Goal: Task Accomplishment & Management: Complete application form

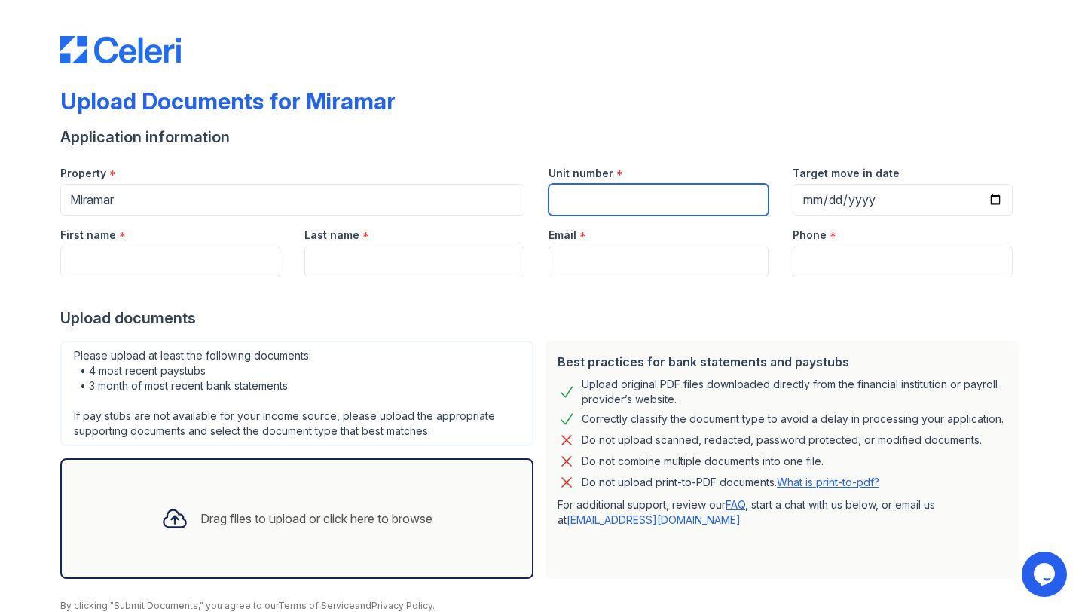
click at [622, 190] on input "Unit number" at bounding box center [659, 200] width 220 height 32
type input "400S"
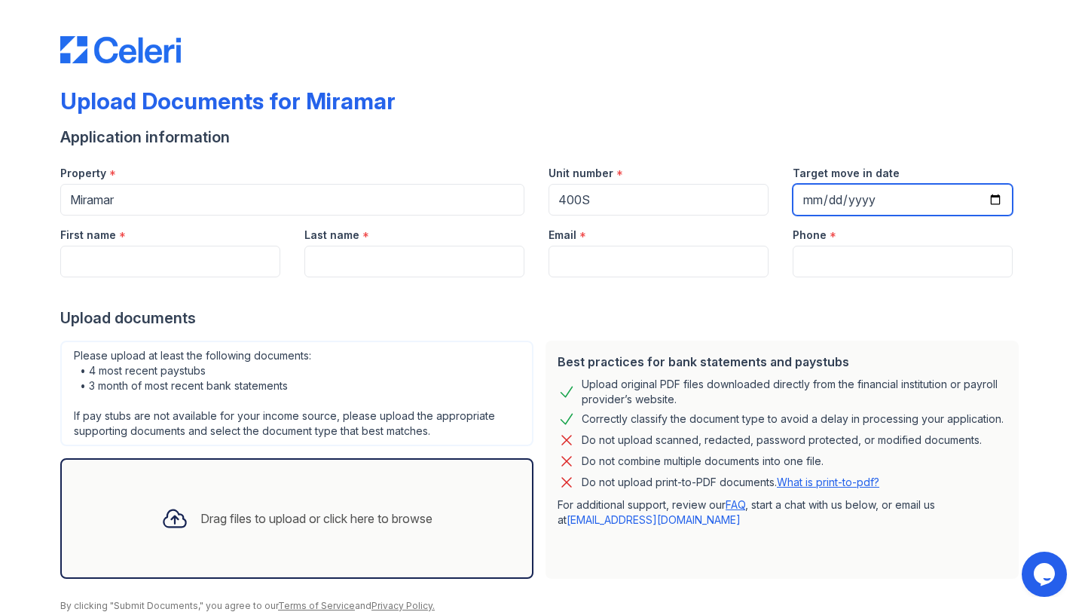
click at [986, 198] on input "Target move in date" at bounding box center [903, 200] width 220 height 32
click at [993, 197] on input "Target move in date" at bounding box center [903, 200] width 220 height 32
type input "[DATE]"
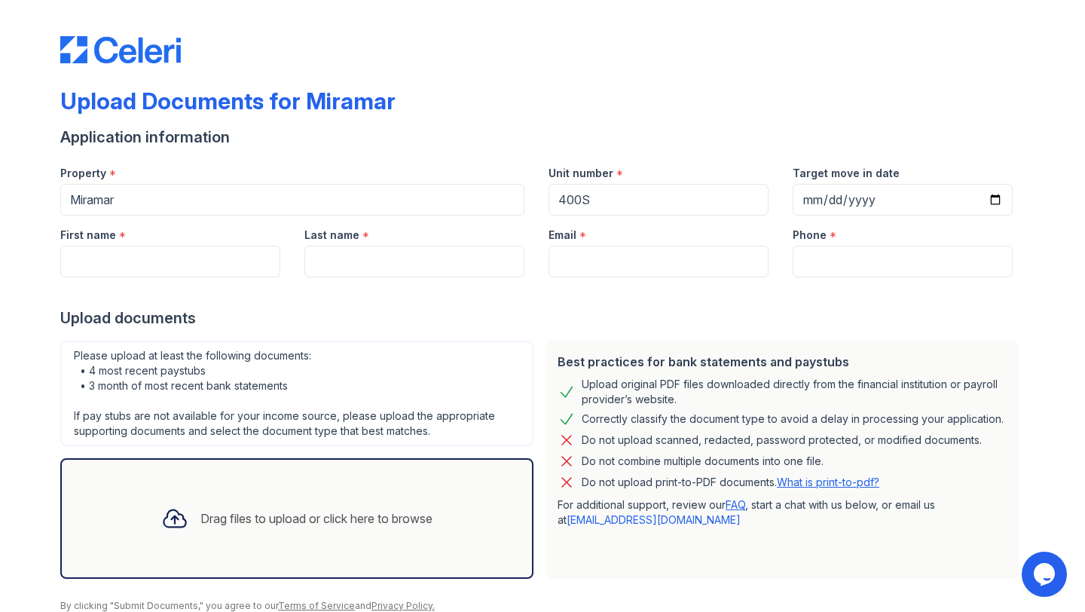
click at [216, 241] on div "First name *" at bounding box center [170, 231] width 220 height 30
click at [224, 258] on input "First name" at bounding box center [170, 262] width 220 height 32
type input "Pinzheng"
type input "[PERSON_NAME]"
click at [390, 332] on form "Application information Property * [GEOGRAPHIC_DATA] Unit number * 400S Target …" at bounding box center [542, 384] width 965 height 515
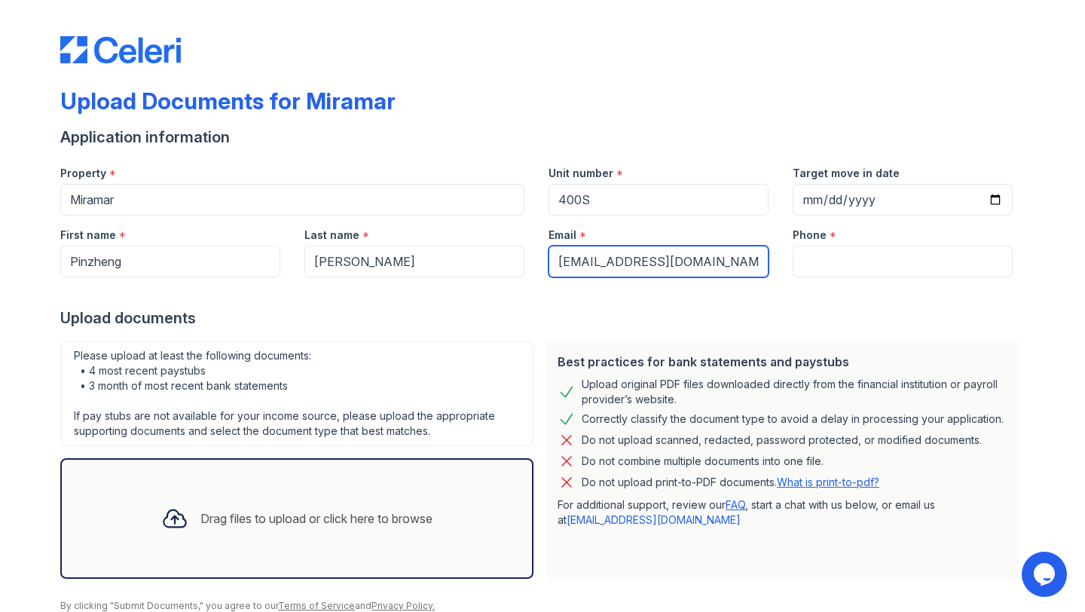
click at [656, 255] on input "[EMAIL_ADDRESS][DOMAIN_NAME]" at bounding box center [659, 262] width 220 height 32
click at [651, 255] on input "[EMAIL_ADDRESS][DOMAIN_NAME]" at bounding box center [659, 262] width 220 height 32
type input "[EMAIL_ADDRESS][DOMAIN_NAME]"
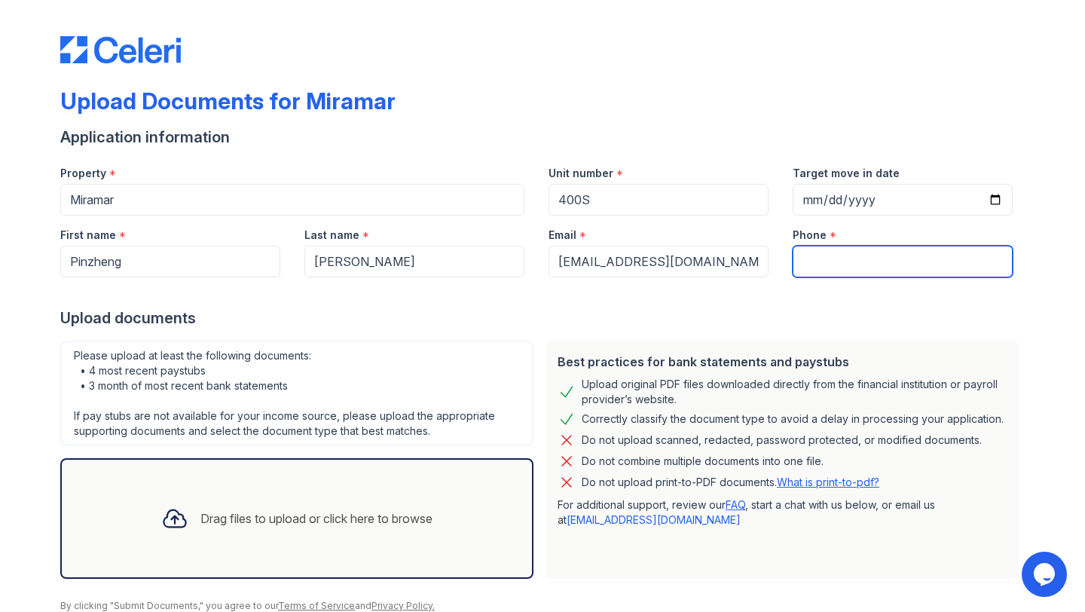
click at [846, 268] on input "Phone" at bounding box center [903, 262] width 220 height 32
type input "6462339660"
click at [424, 407] on div "Please upload at least the following documents: • 4 most recent paystubs • 3 mo…" at bounding box center [296, 394] width 473 height 106
click at [378, 484] on div "Drag files to upload or click here to browse" at bounding box center [296, 518] width 473 height 121
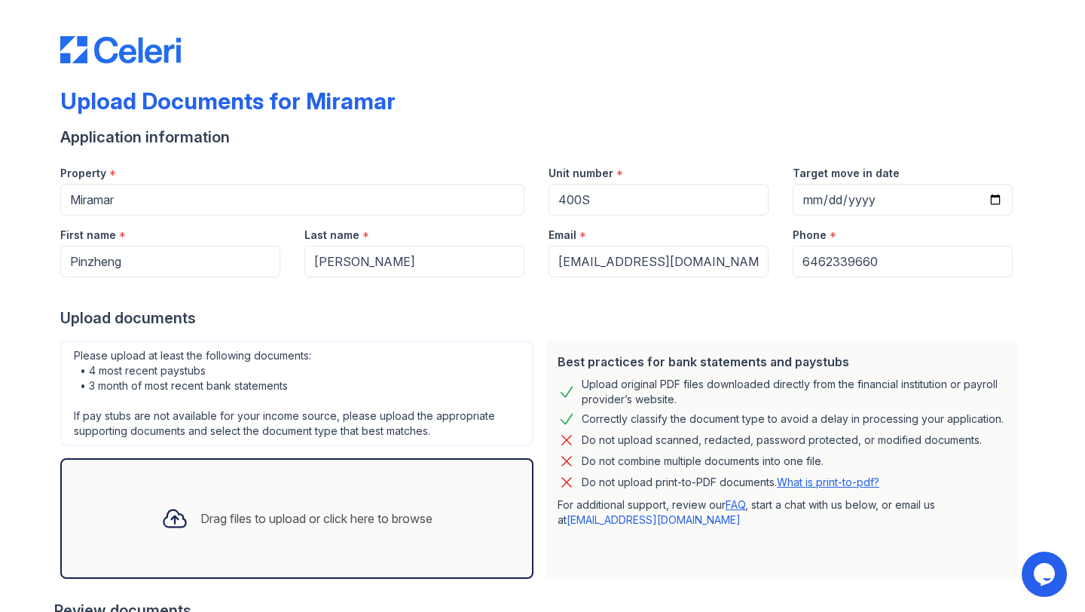
scroll to position [285, 0]
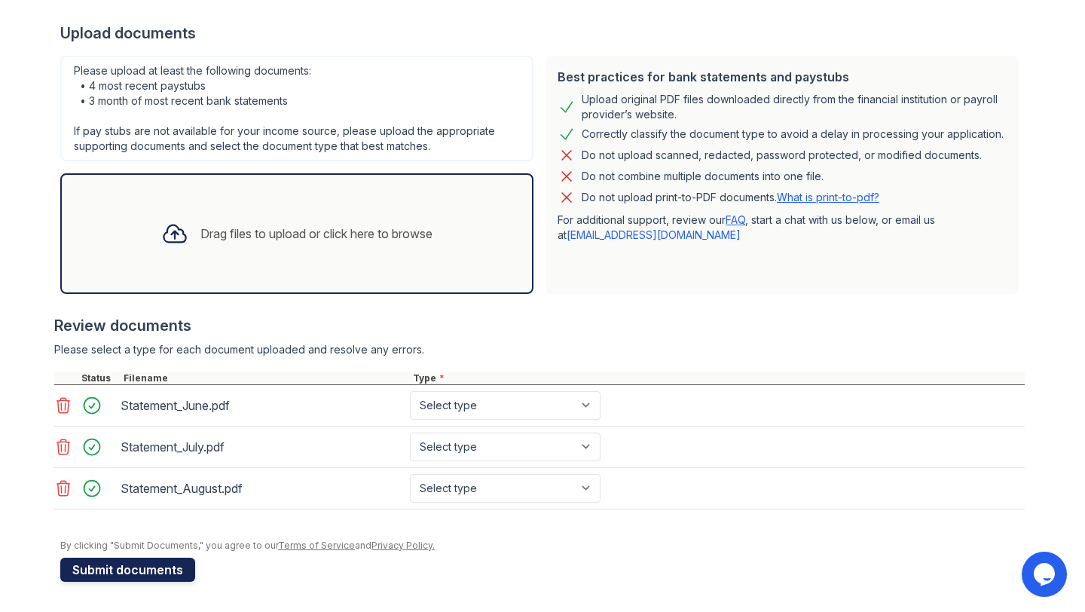
click at [108, 579] on button "Submit documents" at bounding box center [127, 570] width 135 height 24
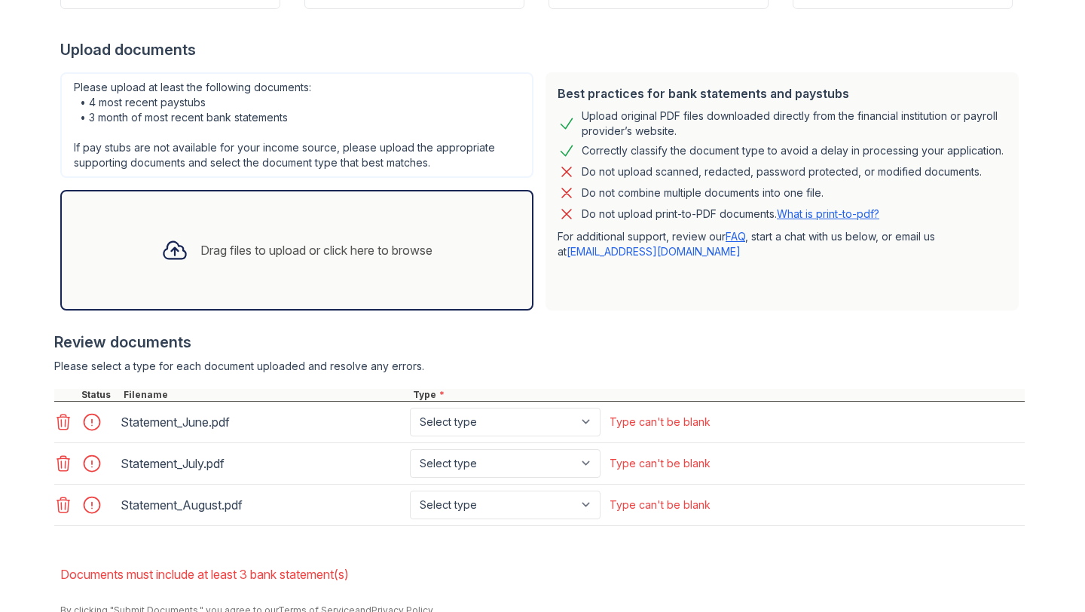
scroll to position [364, 0]
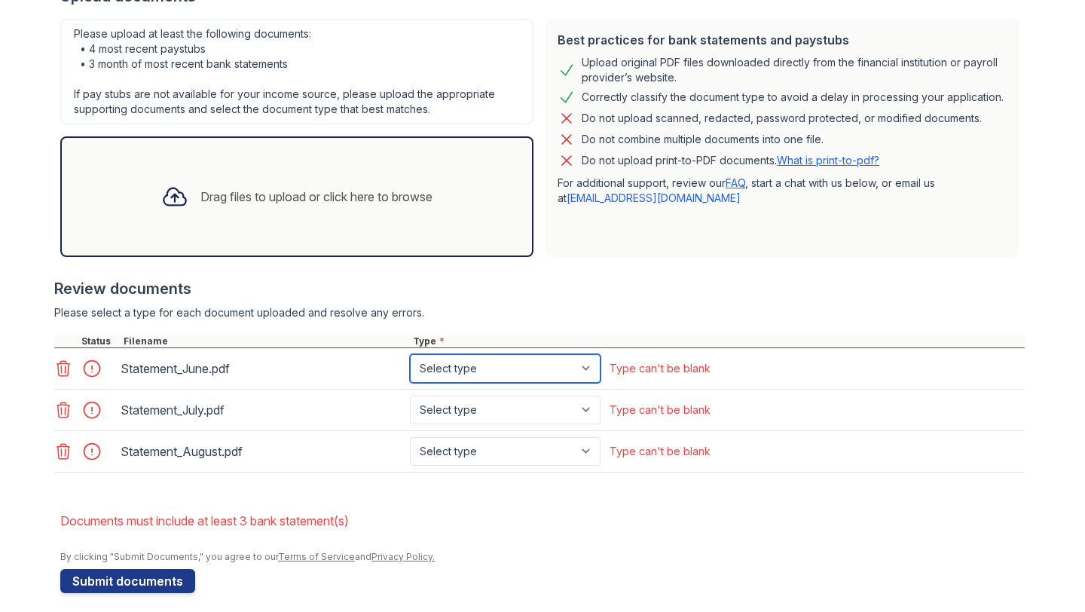
click at [507, 372] on select "Select type Paystub Bank Statement Offer Letter Tax Documents Benefit Award Let…" at bounding box center [505, 368] width 191 height 29
select select "bank_statement"
click at [410, 354] on select "Select type Paystub Bank Statement Offer Letter Tax Documents Benefit Award Let…" at bounding box center [505, 368] width 191 height 29
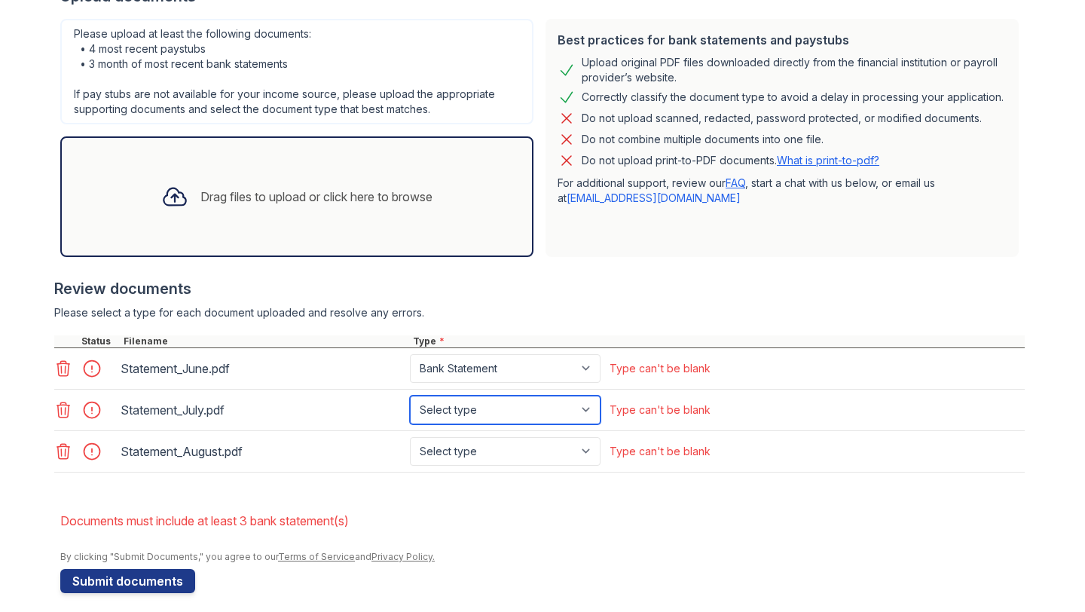
drag, startPoint x: 507, startPoint y: 372, endPoint x: 507, endPoint y: 411, distance: 38.4
click at [507, 411] on select "Select type Paystub Bank Statement Offer Letter Tax Documents Benefit Award Let…" at bounding box center [505, 410] width 191 height 29
select select "bank_statement"
click at [410, 396] on select "Select type Paystub Bank Statement Offer Letter Tax Documents Benefit Award Let…" at bounding box center [505, 410] width 191 height 29
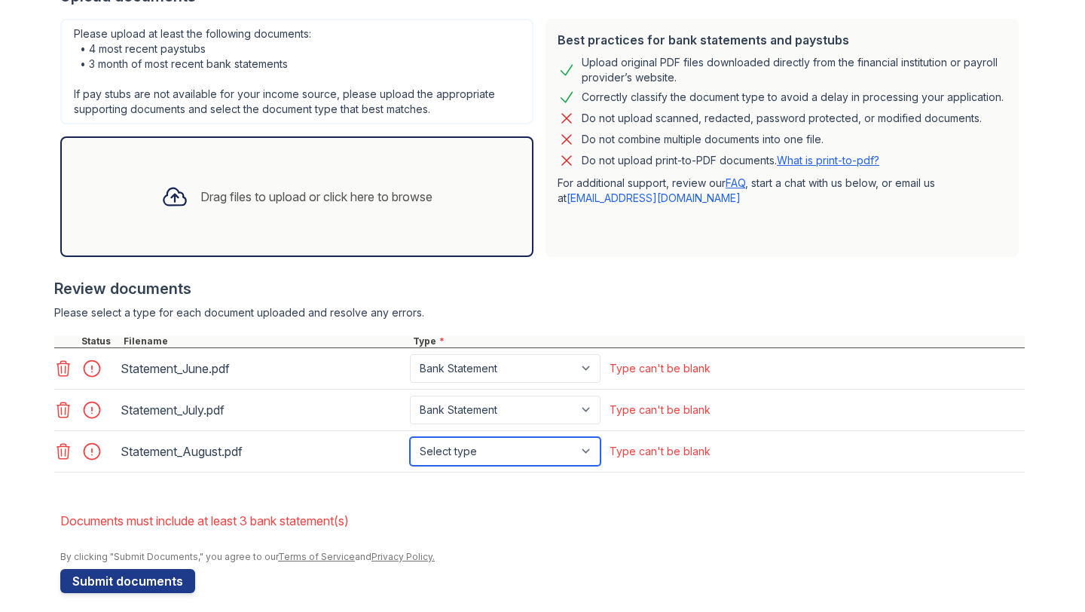
click at [509, 444] on select "Select type Paystub Bank Statement Offer Letter Tax Documents Benefit Award Let…" at bounding box center [505, 451] width 191 height 29
select select "bank_statement"
click at [410, 437] on select "Select type Paystub Bank Statement Offer Letter Tax Documents Benefit Award Let…" at bounding box center [505, 451] width 191 height 29
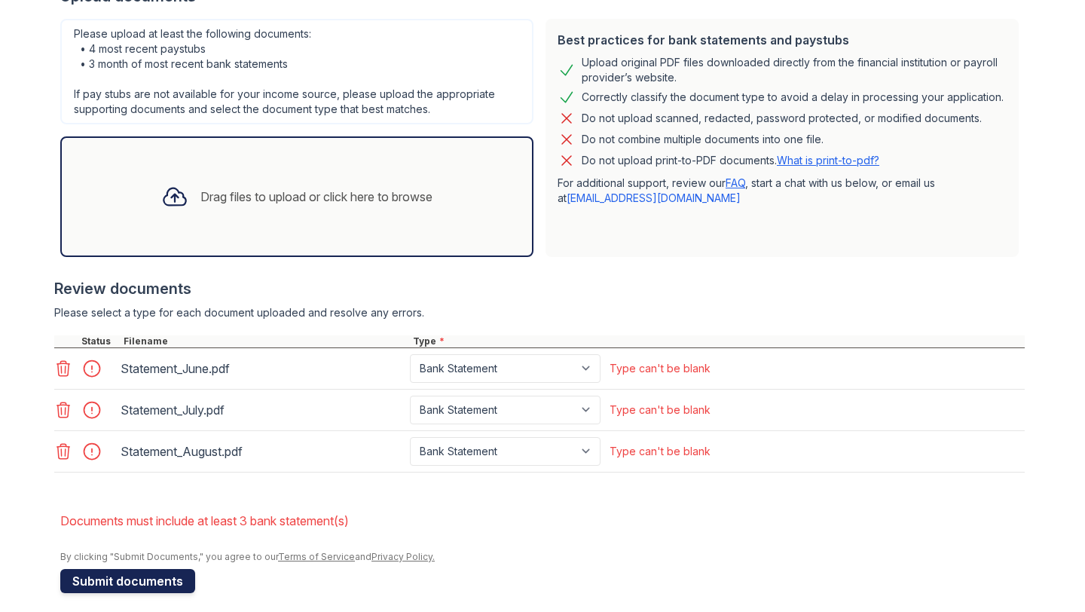
click at [128, 585] on button "Submit documents" at bounding box center [127, 581] width 135 height 24
